Goal: Task Accomplishment & Management: Use online tool/utility

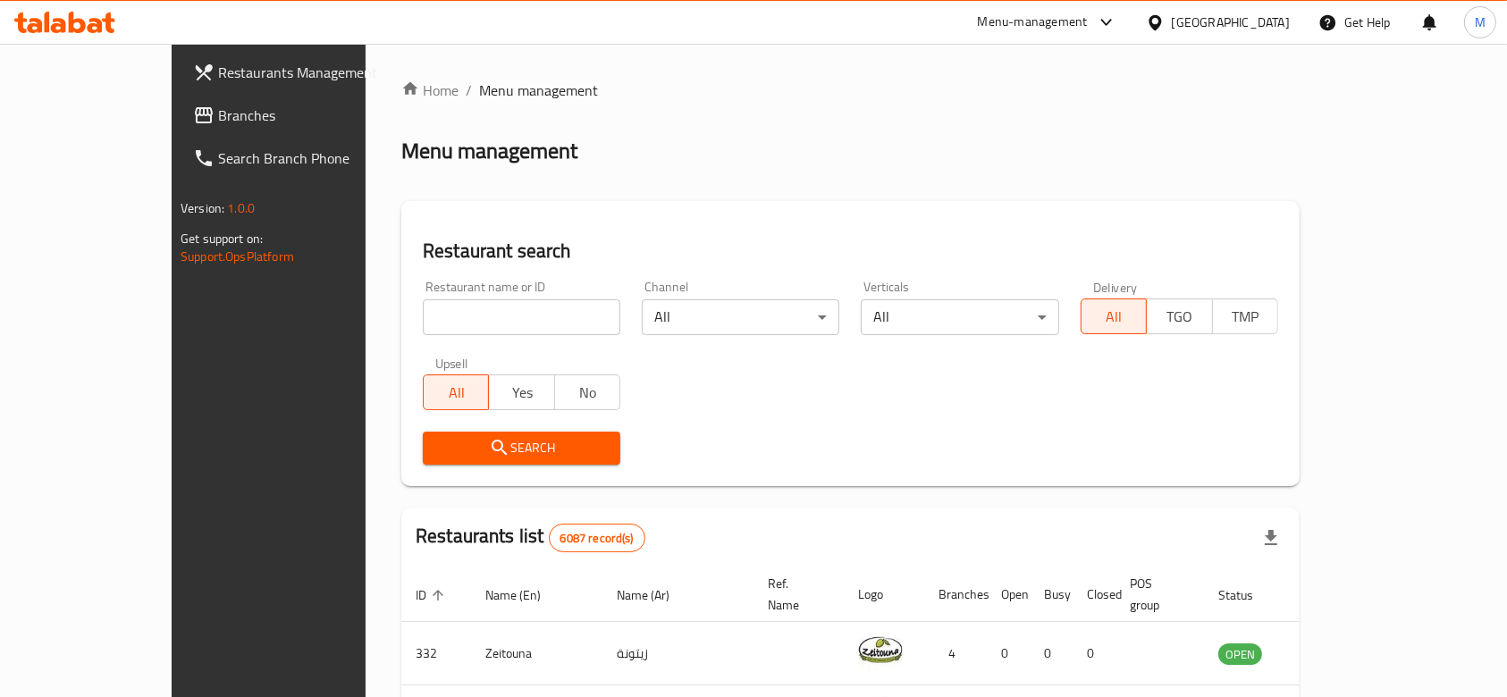
click at [486, 318] on input "search" at bounding box center [521, 317] width 197 height 36
type input "coffee plus"
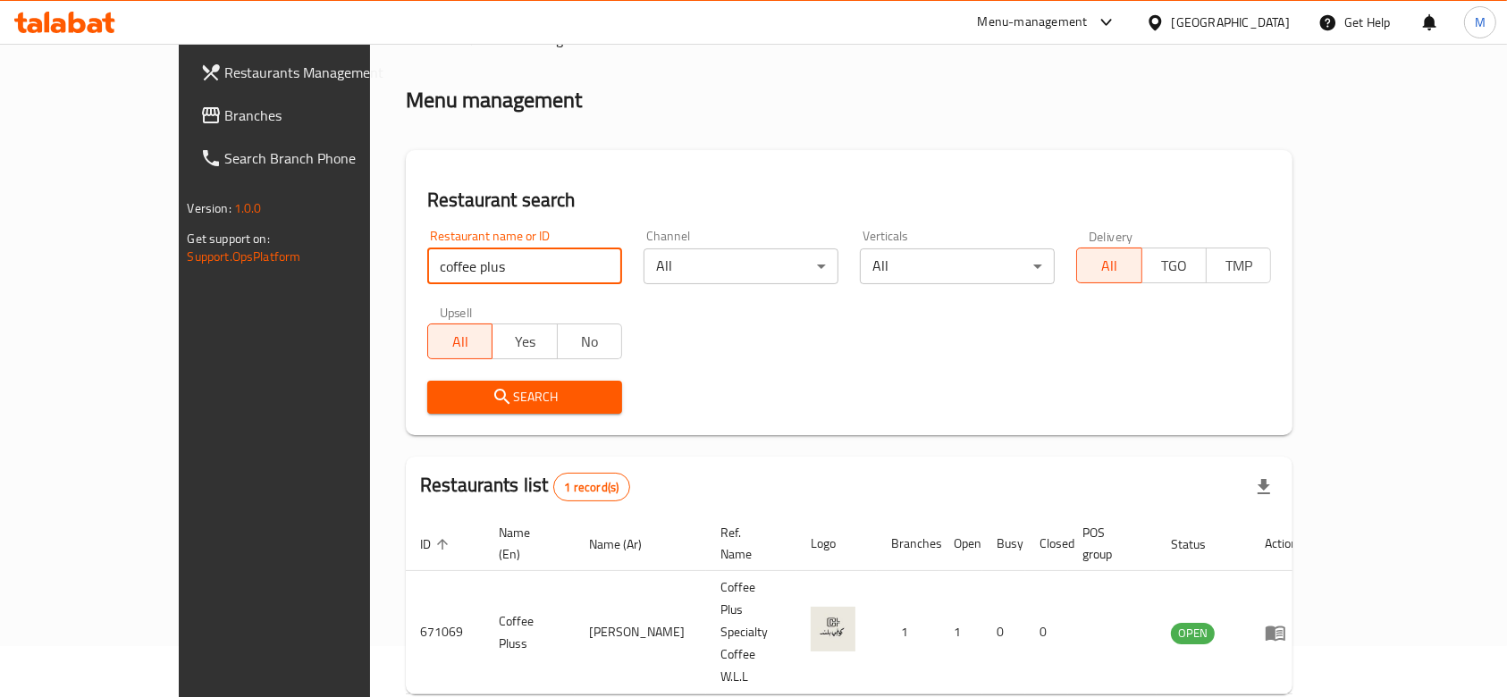
scroll to position [64, 0]
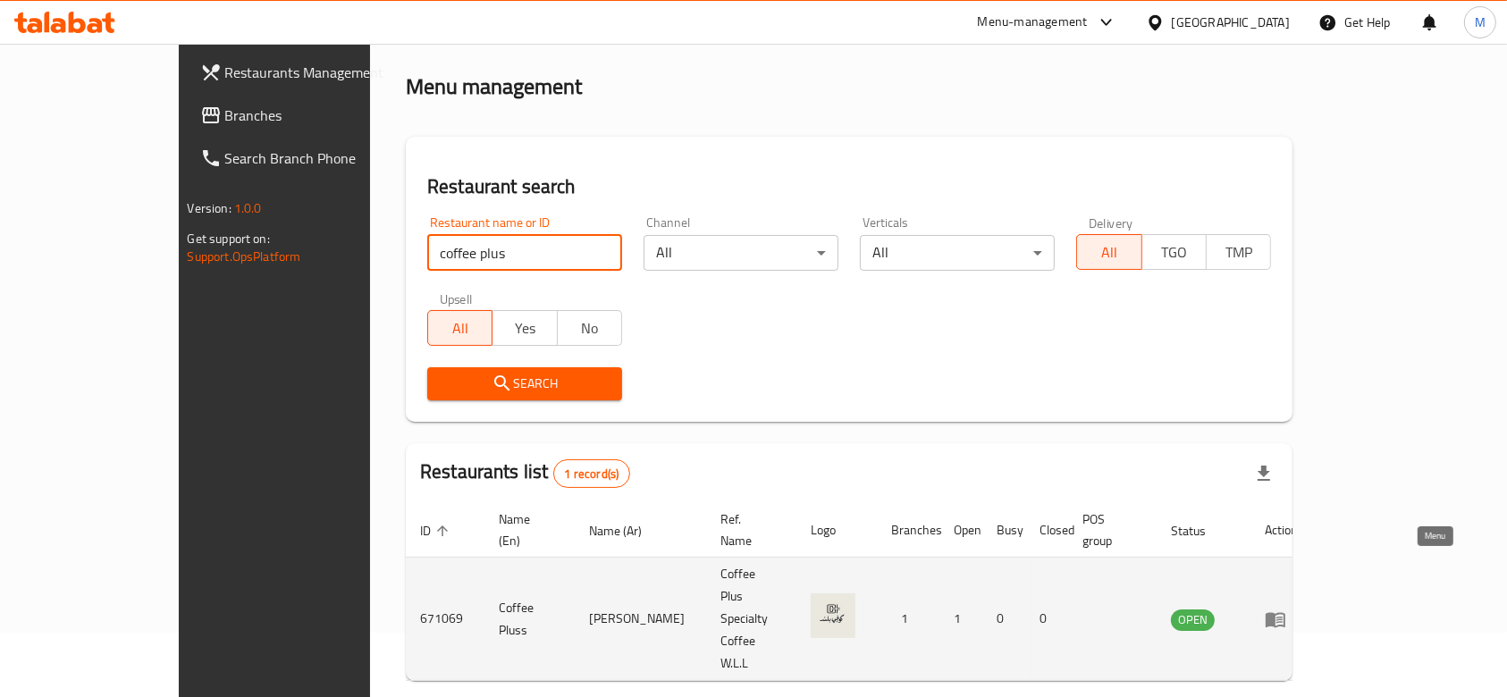
click at [1286, 609] on icon "enhanced table" at bounding box center [1275, 619] width 21 height 21
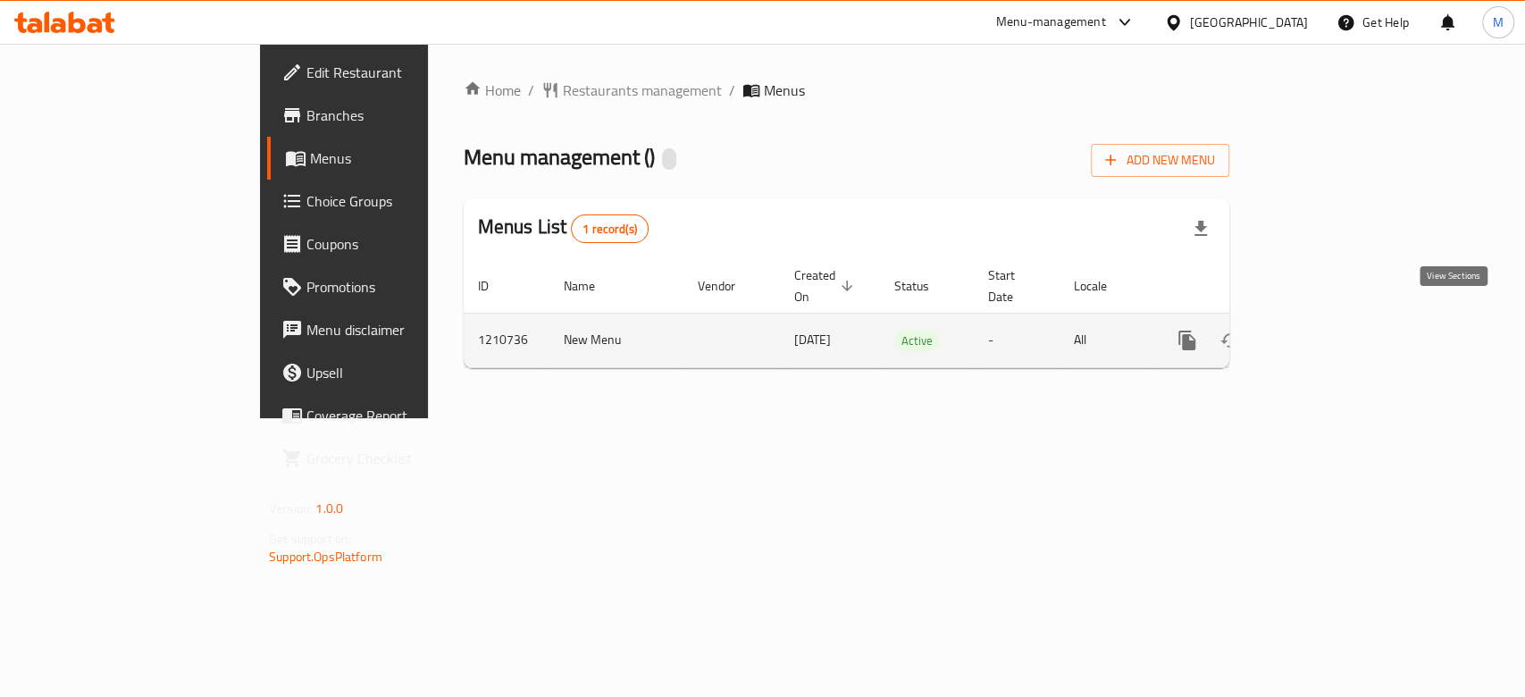
click at [1327, 330] on icon "enhanced table" at bounding box center [1316, 340] width 21 height 21
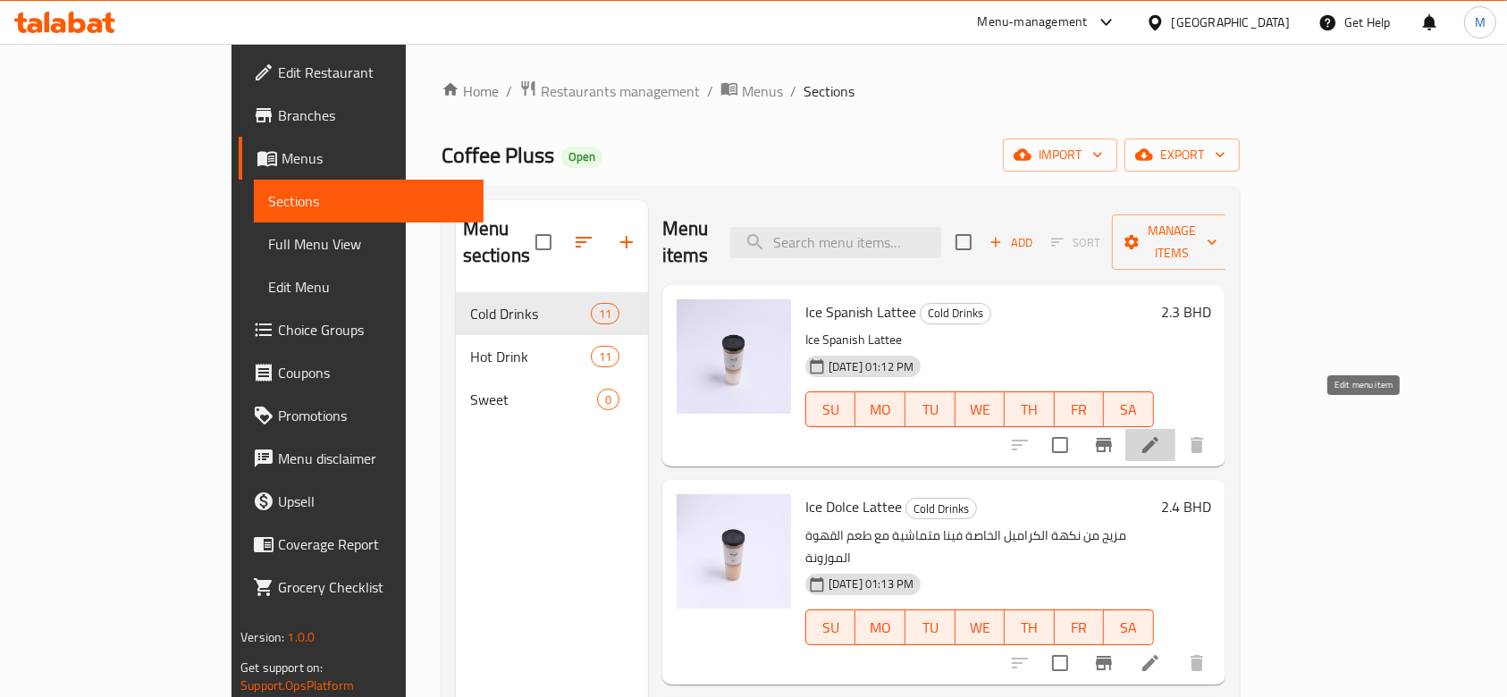
click at [1161, 434] on icon at bounding box center [1149, 444] width 21 height 21
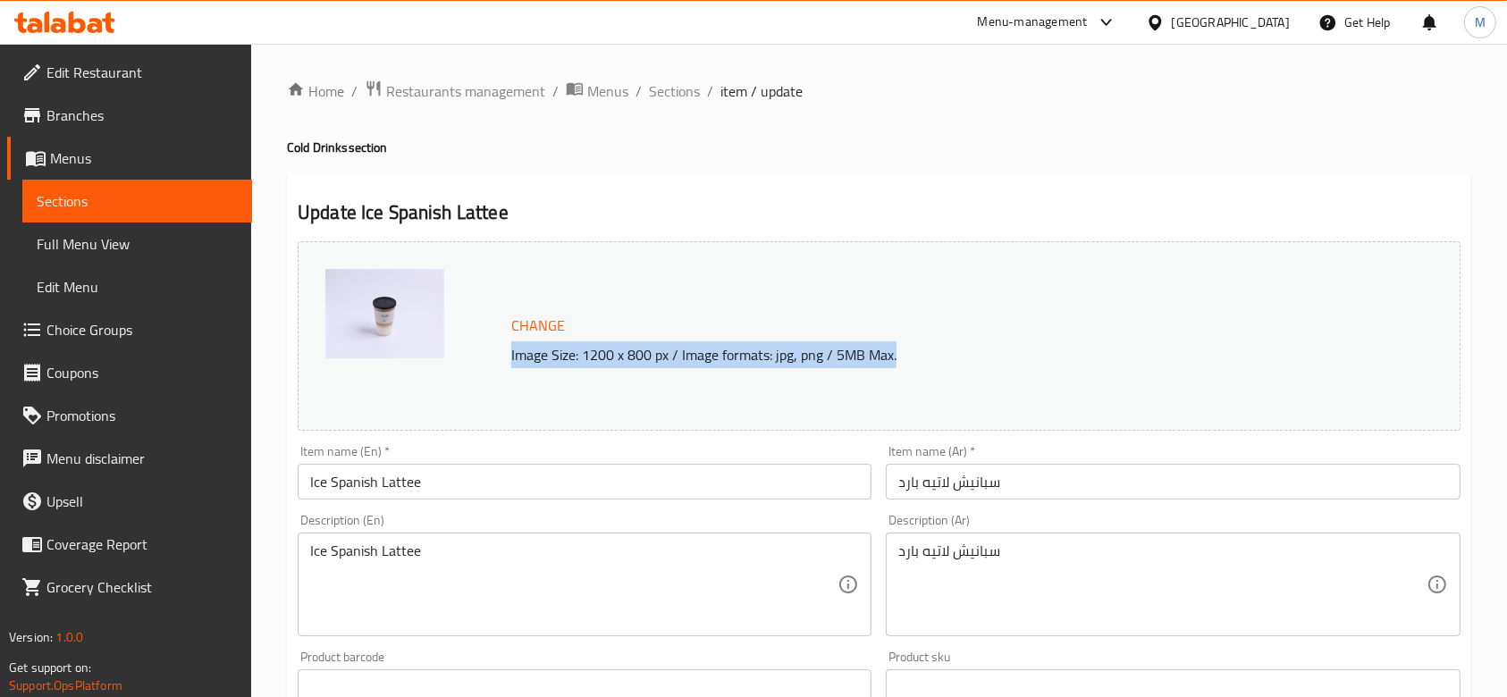
drag, startPoint x: 512, startPoint y: 354, endPoint x: 1002, endPoint y: 374, distance: 490.1
click at [1002, 374] on div "Change Image Size: 1200 x 800 px / Image formats: jpg, png / 5MB Max." at bounding box center [879, 335] width 1163 height 189
copy p "Image Size: 1200 x 800 px / Image formats: jpg, png / 5MB Max."
